Goal: Find specific page/section: Find specific page/section

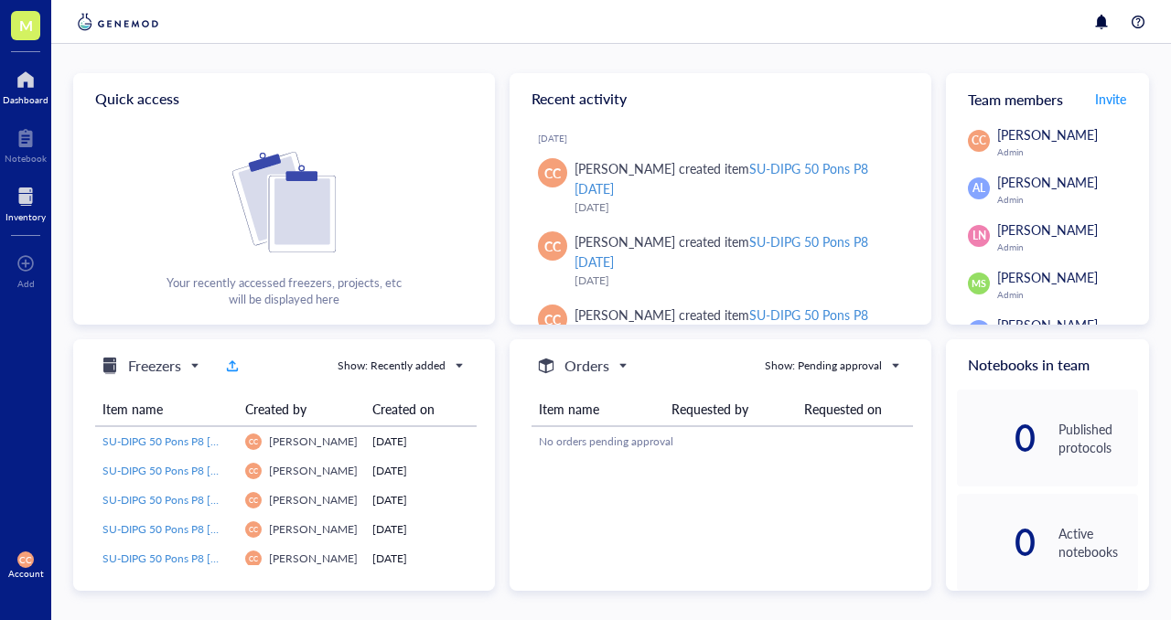
click at [11, 198] on div at bounding box center [25, 196] width 40 height 29
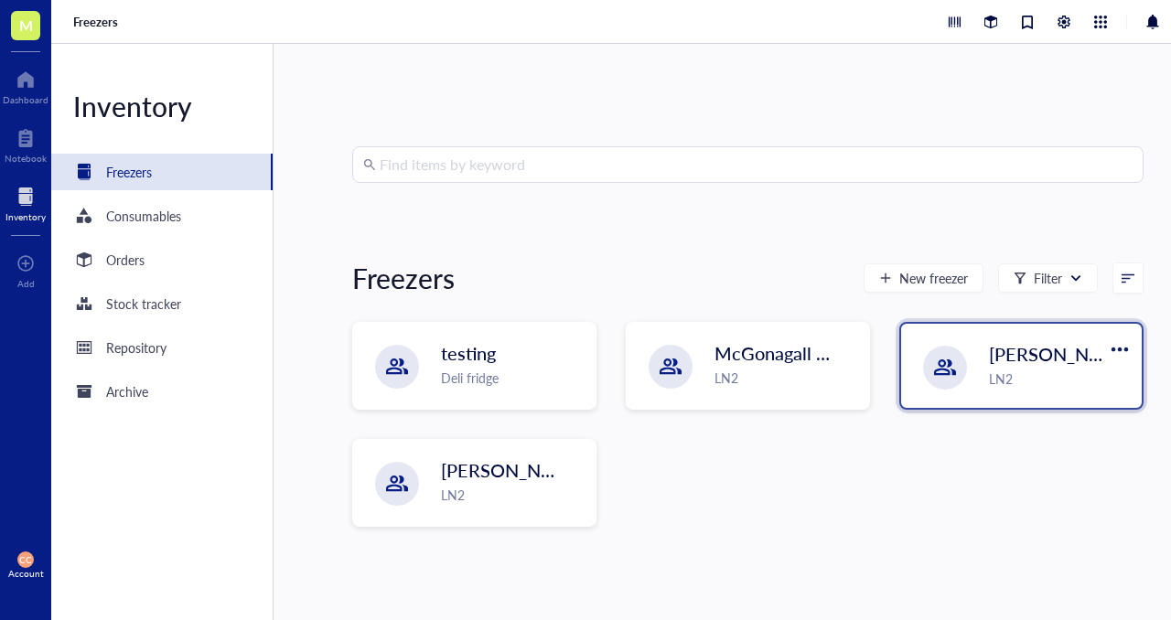
click at [1031, 363] on span "[PERSON_NAME]-A" at bounding box center [1072, 354] width 166 height 26
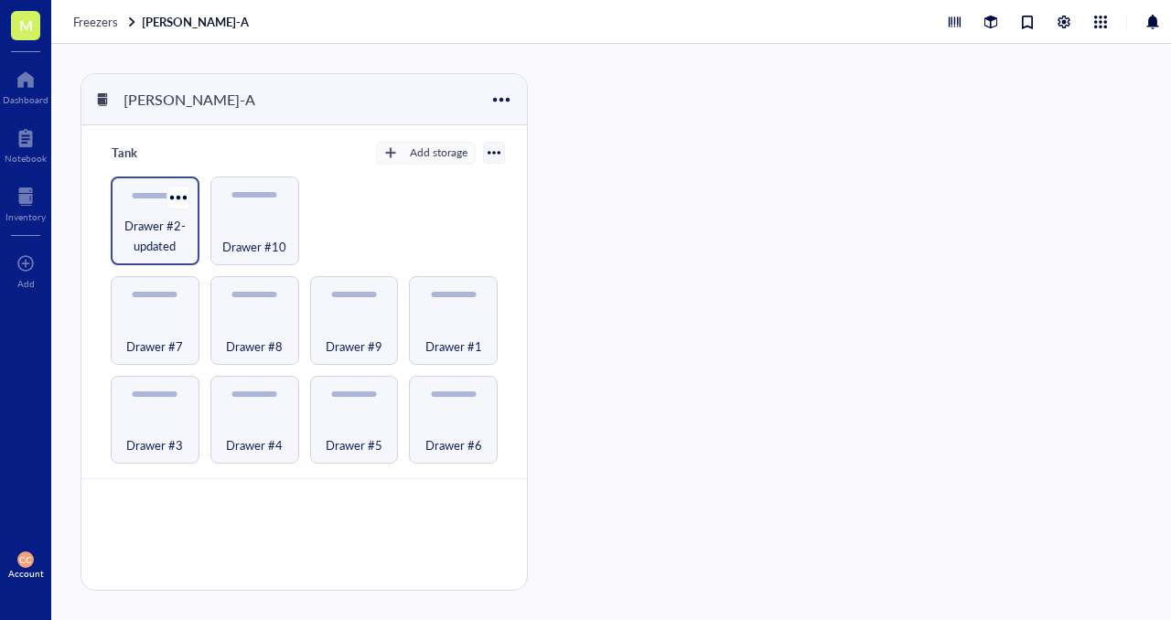
click at [145, 234] on span "Drawer #2-updated" at bounding box center [155, 236] width 70 height 40
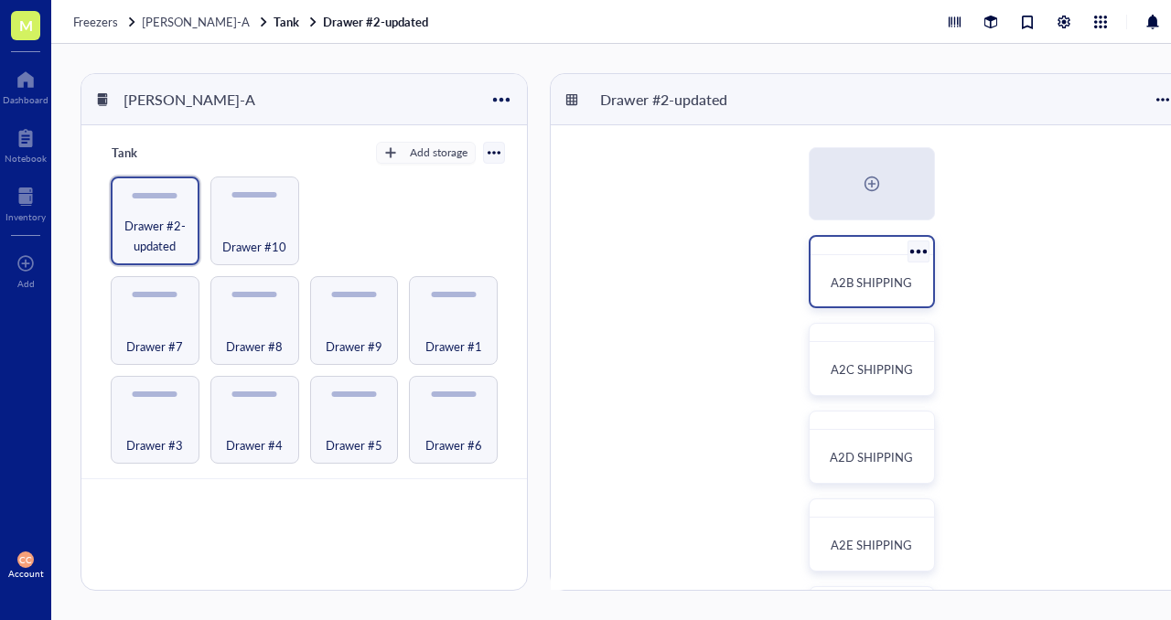
click at [842, 306] on div "A2B SHIPPING" at bounding box center [872, 271] width 126 height 73
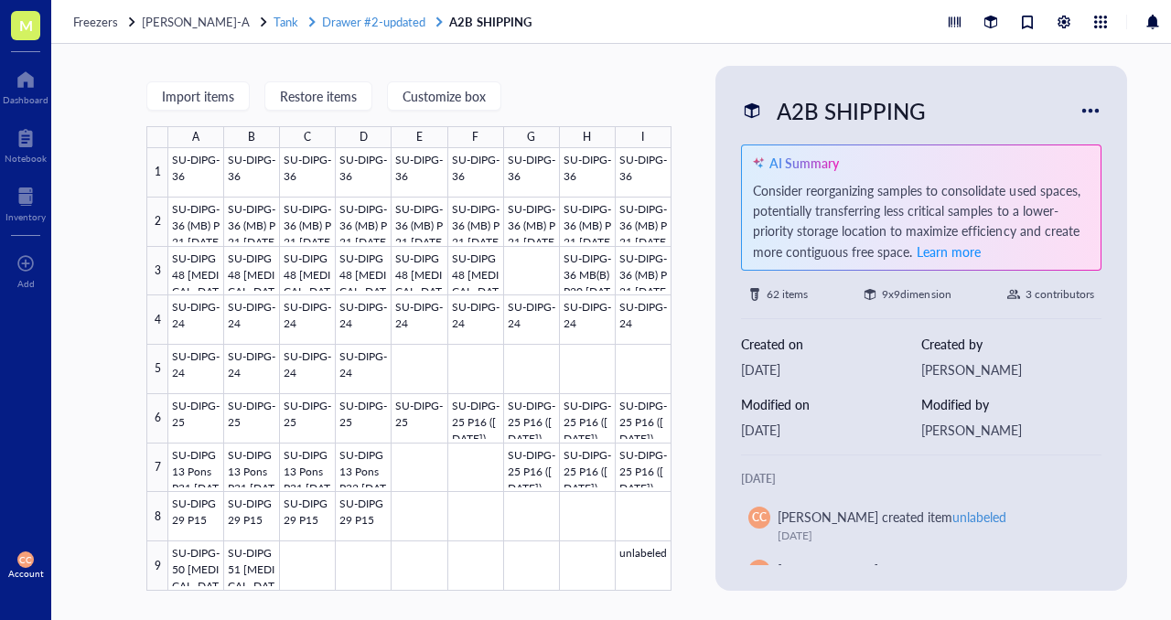
click at [346, 19] on span "Drawer #2-updated" at bounding box center [373, 21] width 103 height 17
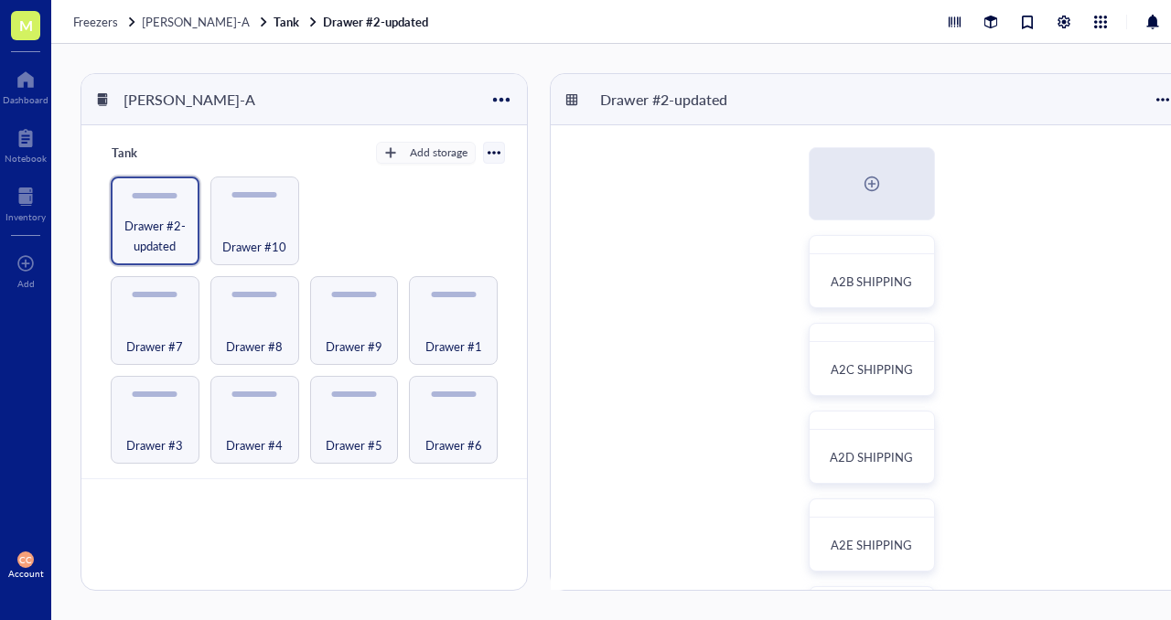
scroll to position [47, 0]
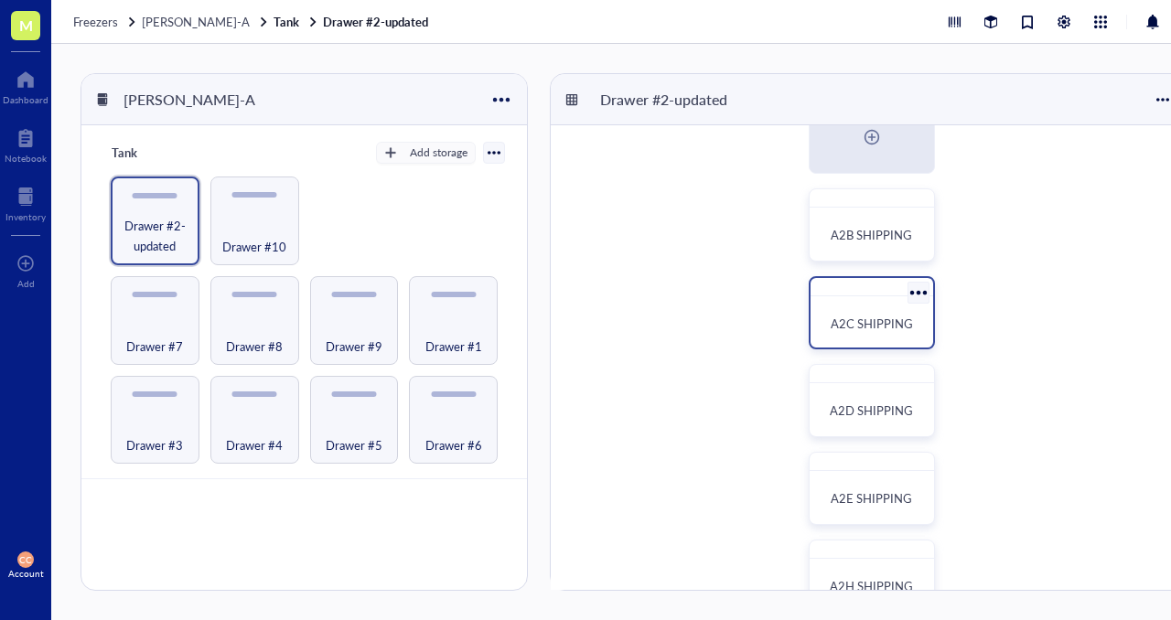
click at [888, 328] on span "A2C SHIPPING" at bounding box center [872, 323] width 82 height 17
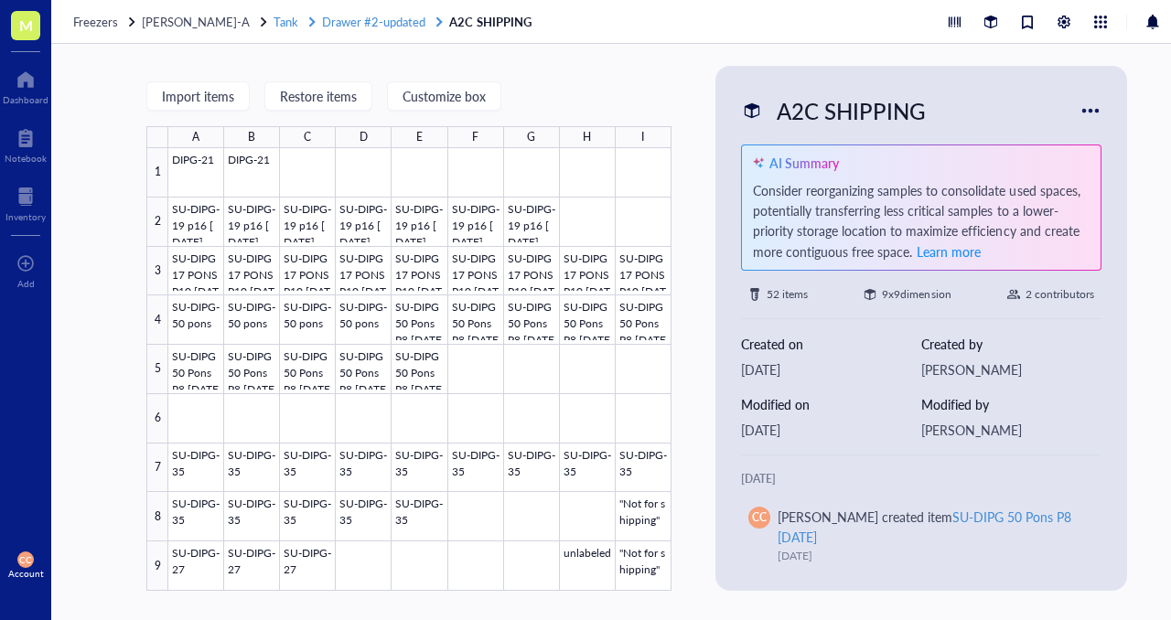
click at [357, 24] on span "Drawer #2-updated" at bounding box center [373, 21] width 103 height 17
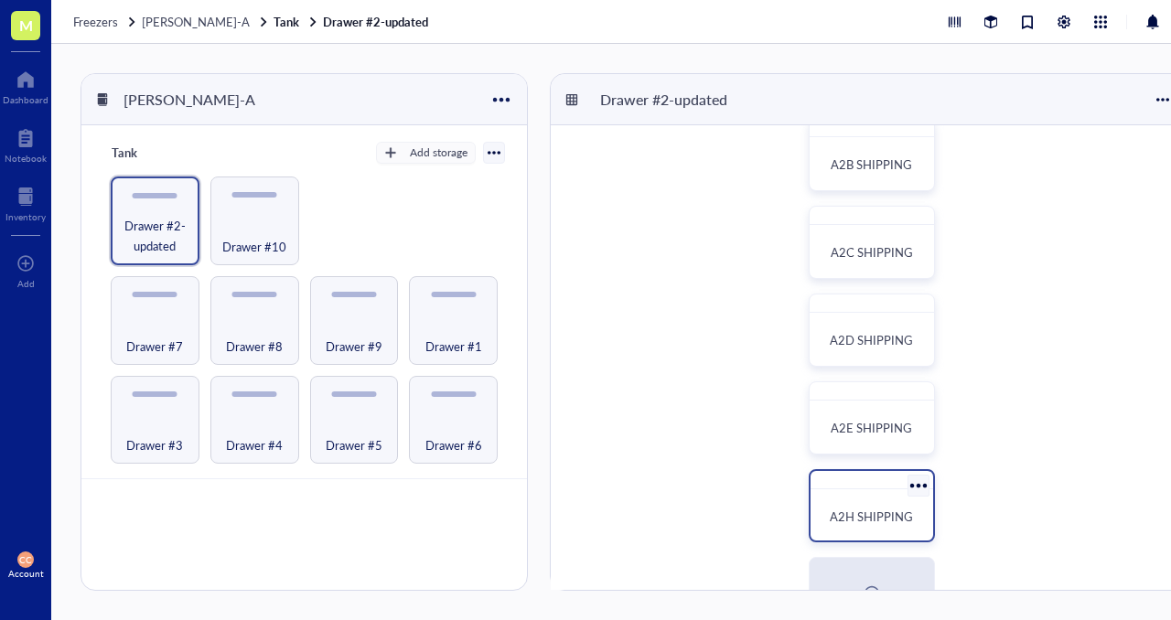
scroll to position [133, 0]
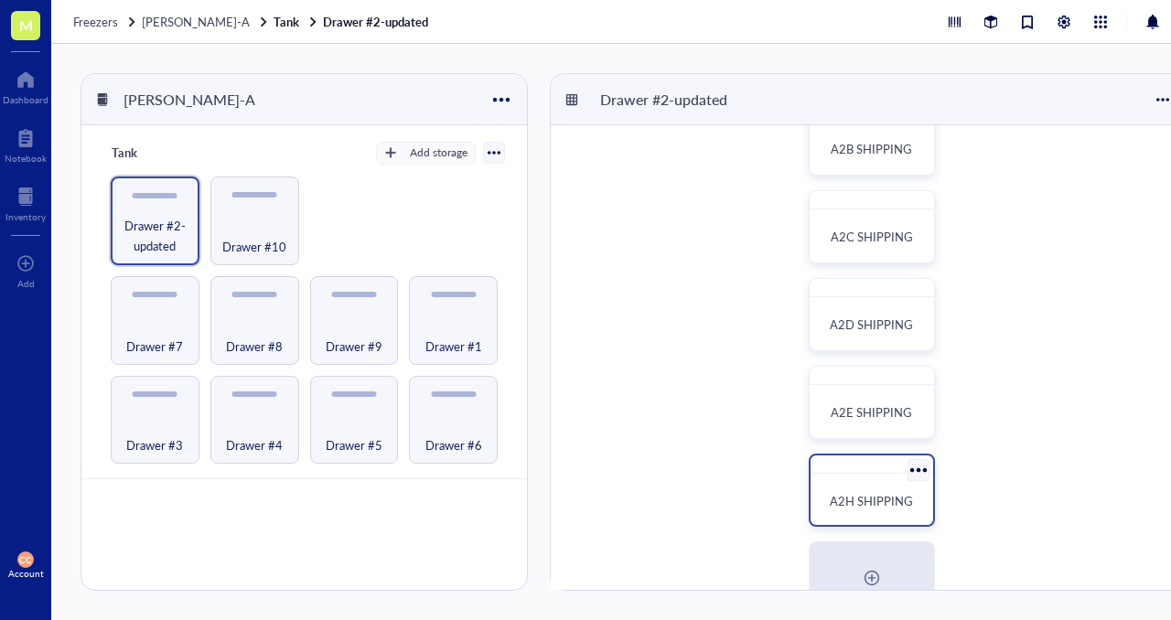
click at [886, 483] on div "A2H SHIPPING" at bounding box center [872, 501] width 108 height 40
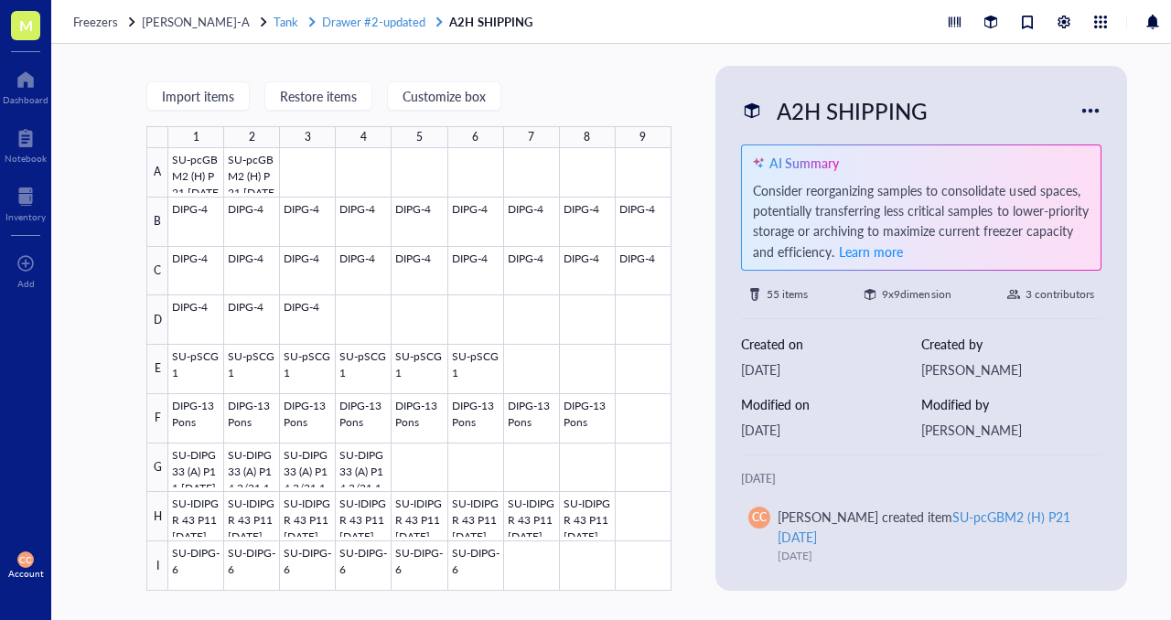
click at [334, 19] on span "Drawer #2-updated" at bounding box center [373, 21] width 103 height 17
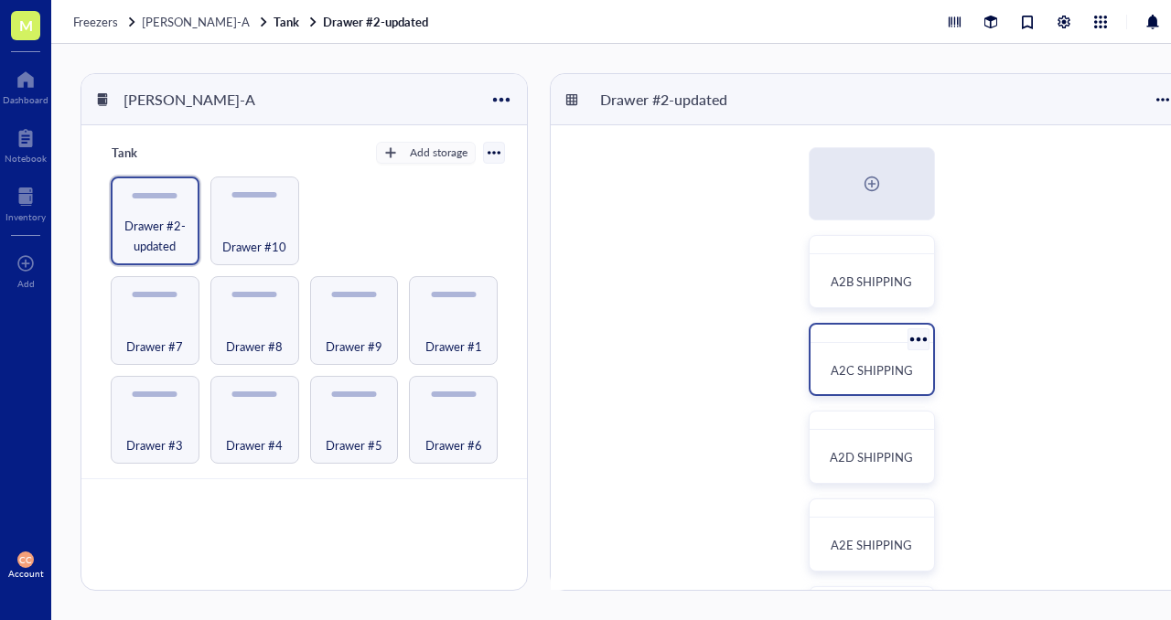
click at [874, 353] on div "A2C SHIPPING" at bounding box center [872, 370] width 108 height 40
